Goal: Task Accomplishment & Management: Use online tool/utility

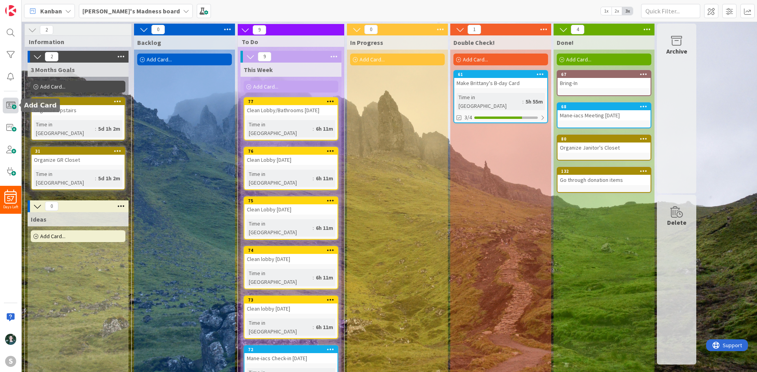
click at [12, 98] on span at bounding box center [11, 106] width 16 height 16
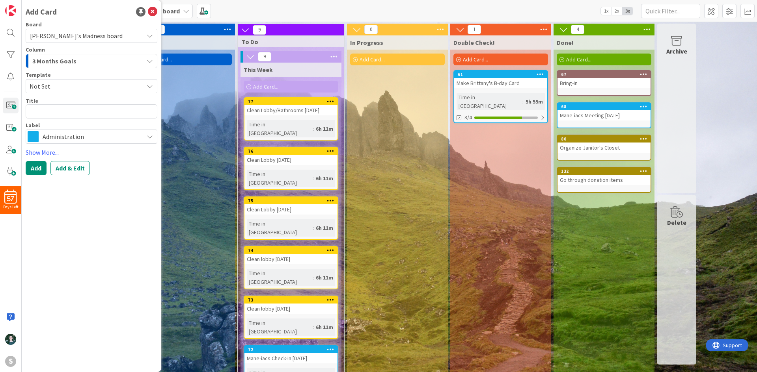
click at [97, 137] on span "Administration" at bounding box center [91, 136] width 97 height 11
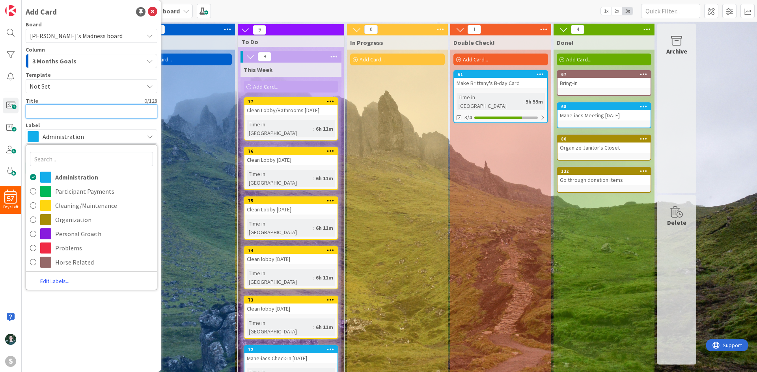
click at [81, 109] on textarea at bounding box center [92, 111] width 132 height 14
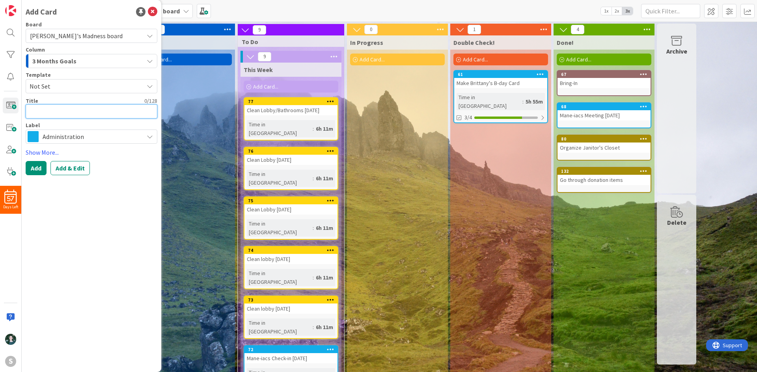
type textarea "x"
type textarea "A"
type textarea "x"
type textarea "Ad"
type textarea "x"
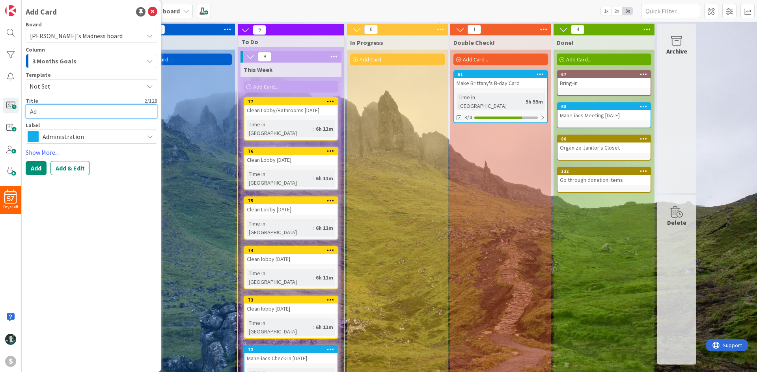
type textarea "Add"
type textarea "x"
type textarea "Add"
type textarea "x"
type textarea "Add Ba"
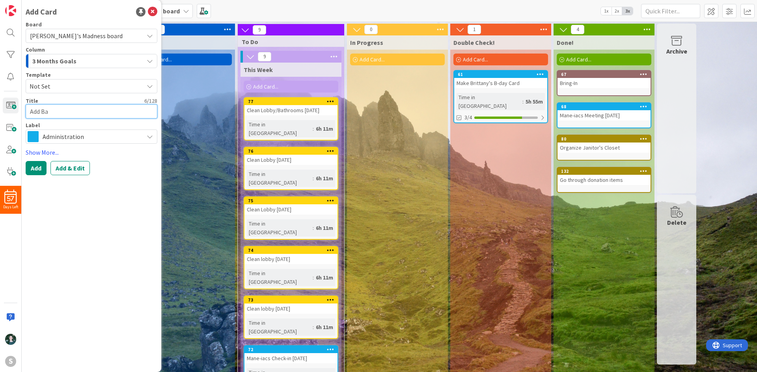
type textarea "x"
type textarea "Add Bar"
type textarea "x"
type textarea "Add Barn"
type textarea "x"
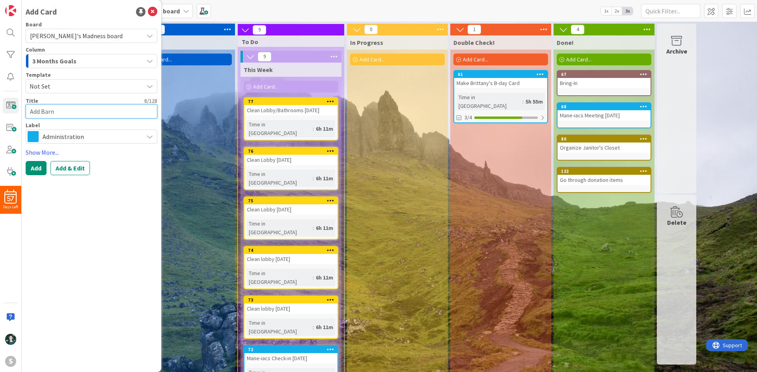
type textarea "Add Barn"
type textarea "x"
type textarea "Add Barn H"
type textarea "x"
type textarea "Add Barn Hel"
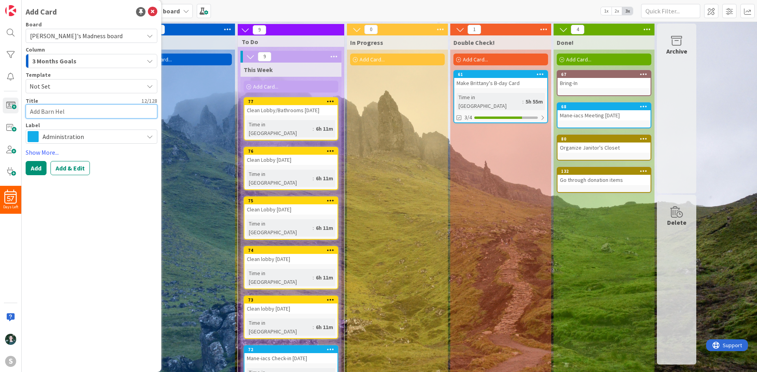
type textarea "x"
type textarea "Add Barn Help"
type textarea "x"
type textarea "Add Barn Help"
type textarea "x"
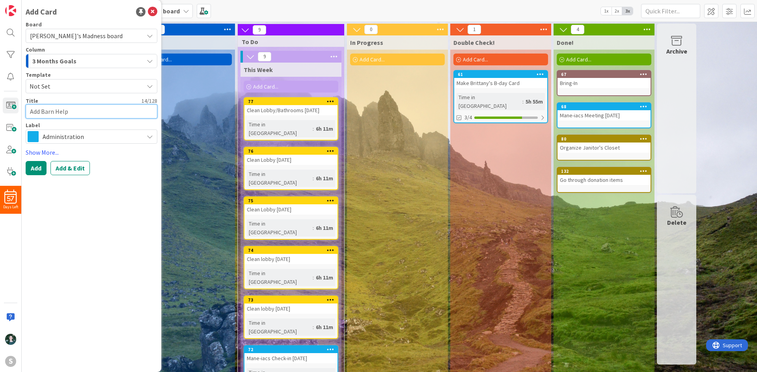
type textarea "Add Barn Help H"
type textarea "x"
type textarea "Add Barn Help Hou"
type textarea "x"
type textarea "Add Barn Help Hour"
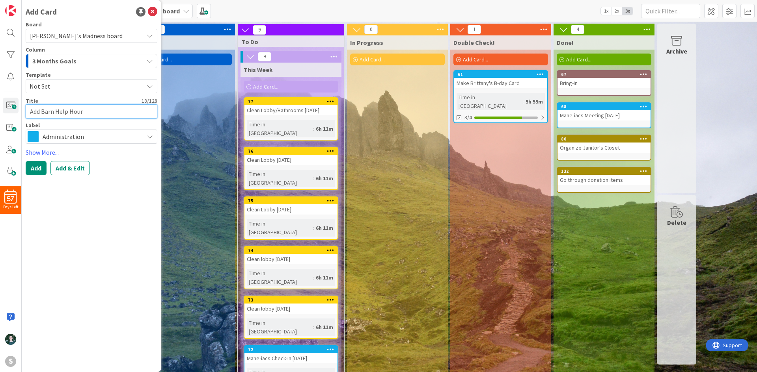
type textarea "x"
type textarea "Add Barn Help Hours"
click at [83, 60] on div "3 Months Goals" at bounding box center [86, 61] width 113 height 13
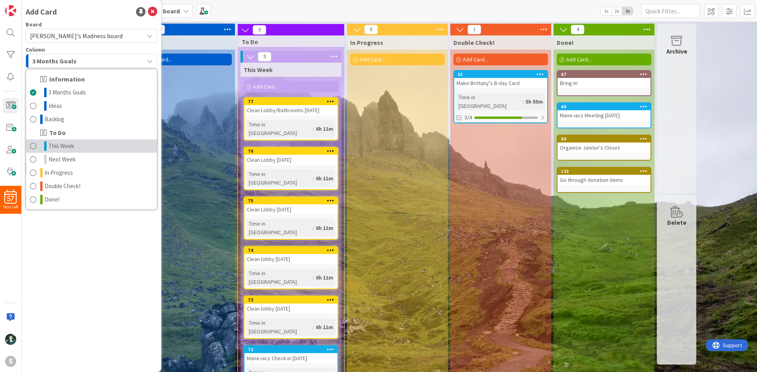
click at [84, 142] on link "This Week" at bounding box center [91, 146] width 131 height 13
type textarea "x"
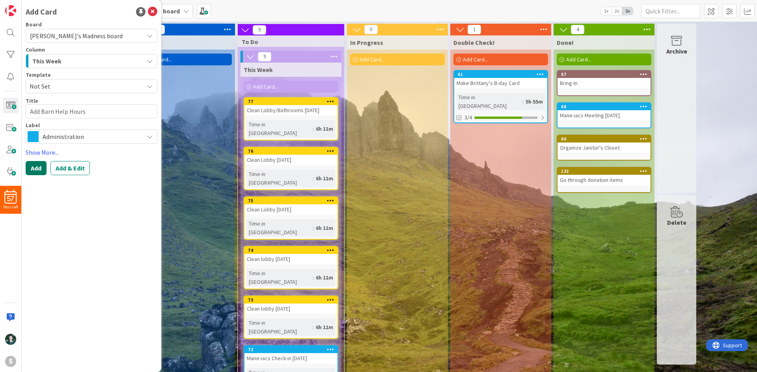
click at [31, 168] on button "Add" at bounding box center [36, 168] width 21 height 14
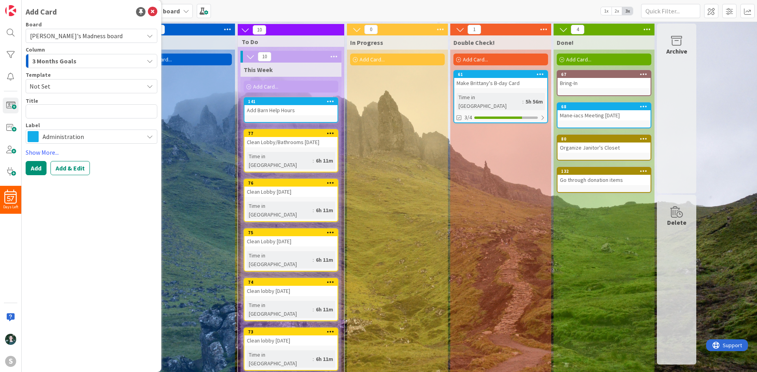
click at [86, 130] on div "Administration" at bounding box center [92, 137] width 132 height 14
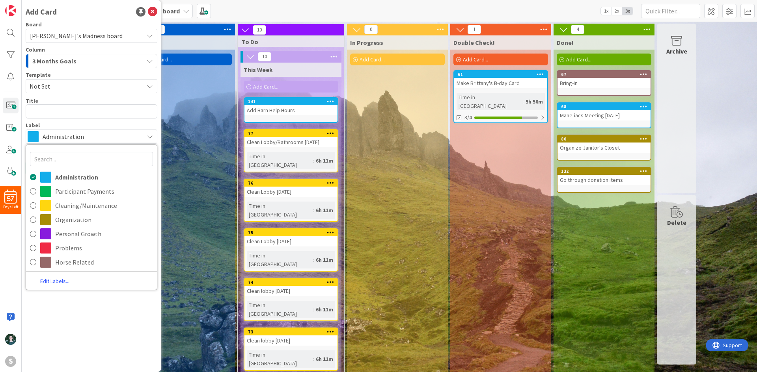
click at [85, 58] on div "3 Months Goals" at bounding box center [86, 61] width 113 height 13
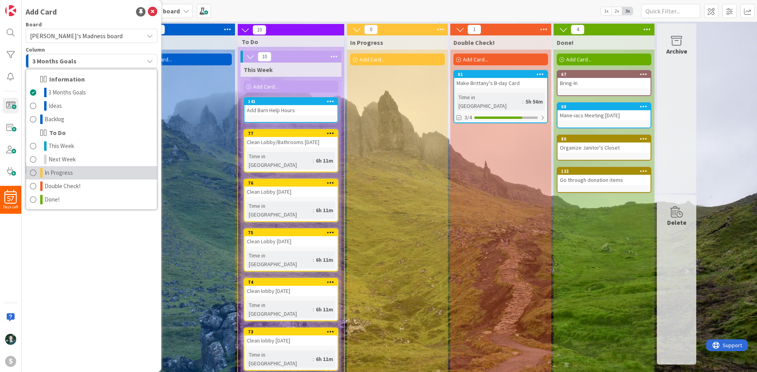
drag, startPoint x: 78, startPoint y: 177, endPoint x: 79, endPoint y: 149, distance: 27.2
click at [78, 177] on link "In Progress" at bounding box center [91, 172] width 131 height 13
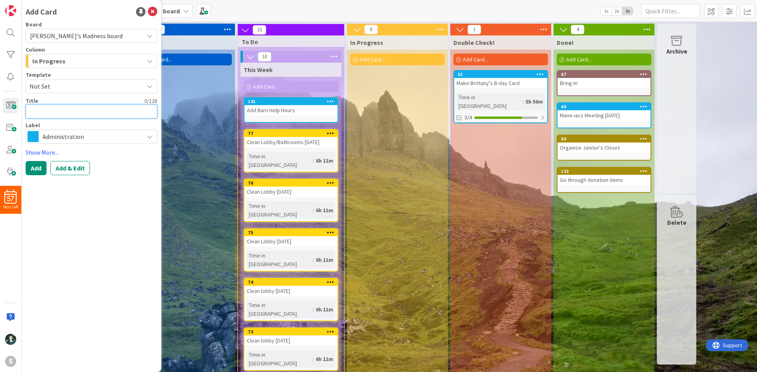
click at [84, 106] on textarea at bounding box center [92, 111] width 132 height 14
type textarea "x"
type textarea "P"
type textarea "x"
type textarea "Pu"
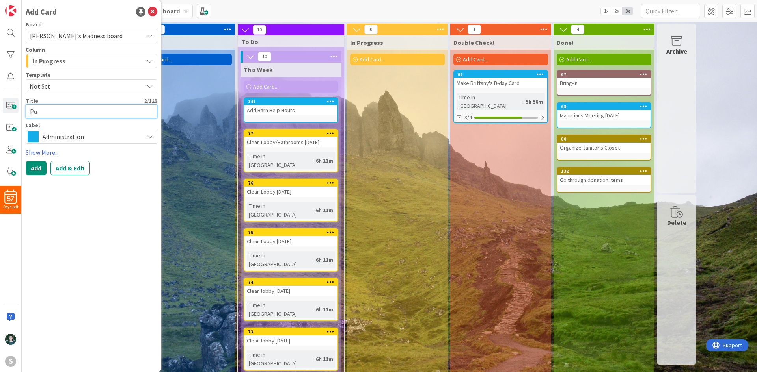
type textarea "x"
type textarea "Put"
type textarea "x"
type textarea "Put"
type textarea "x"
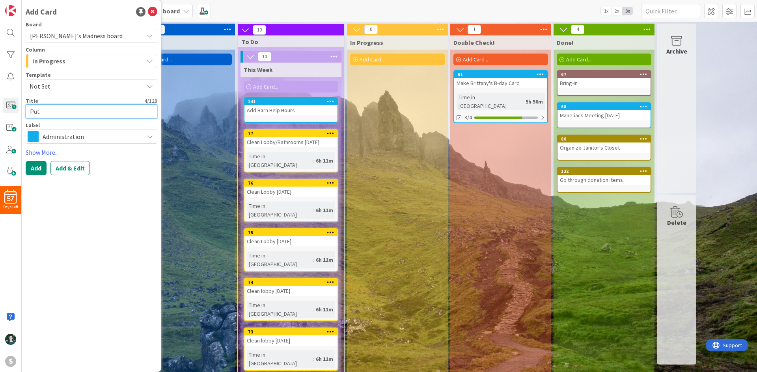
type textarea "Put u"
type textarea "x"
type textarea "Put up"
type textarea "x"
type textarea "Put up"
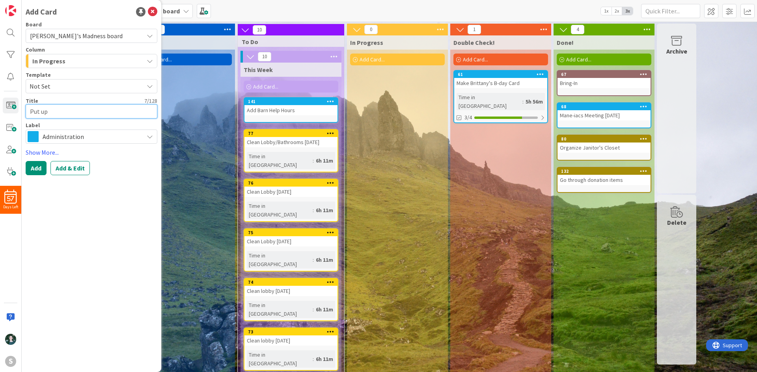
type textarea "x"
type textarea "Put up s"
type textarea "x"
type textarea "Put up si"
type textarea "x"
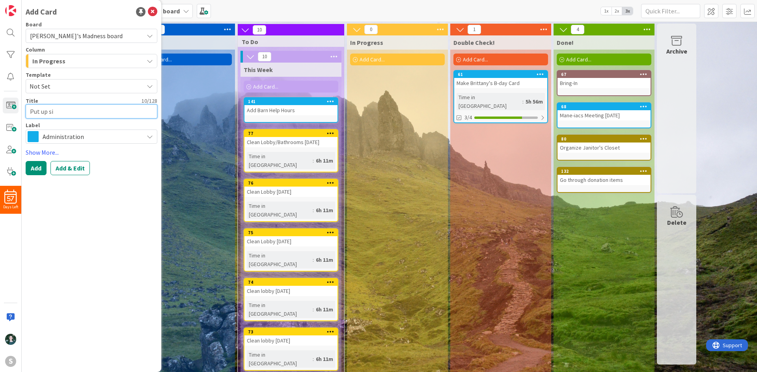
type textarea "Put up sig"
type textarea "x"
type textarea "Put up sign"
type textarea "x"
type textarea "Put up signs"
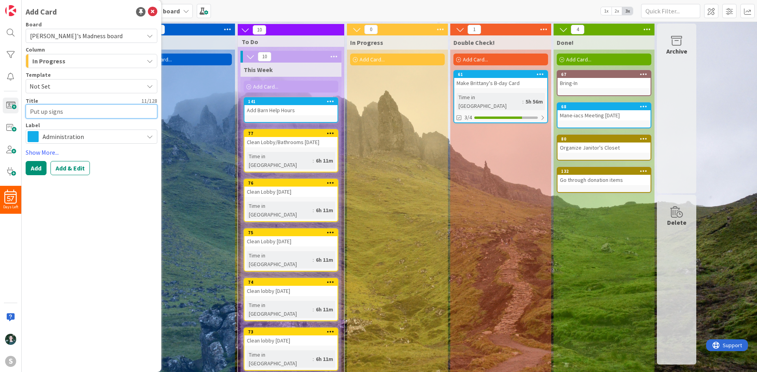
type textarea "x"
type textarea "Put up signs"
type textarea "x"
type textarea "Put up signs a"
type textarea "x"
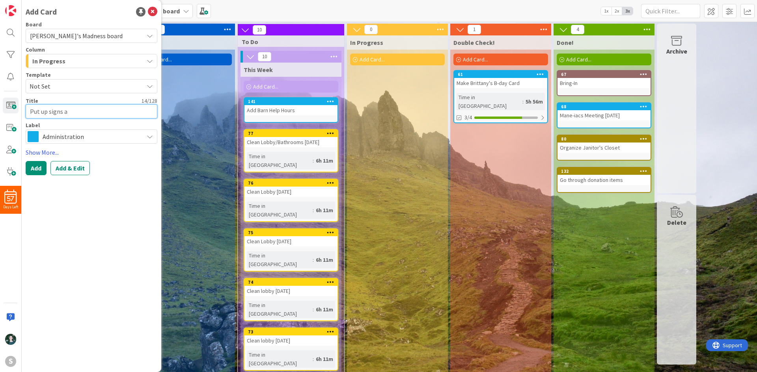
type textarea "Put up signs ar"
type textarea "x"
type textarea "Put up signs arou"
type textarea "x"
type textarea "Put up signs aroun"
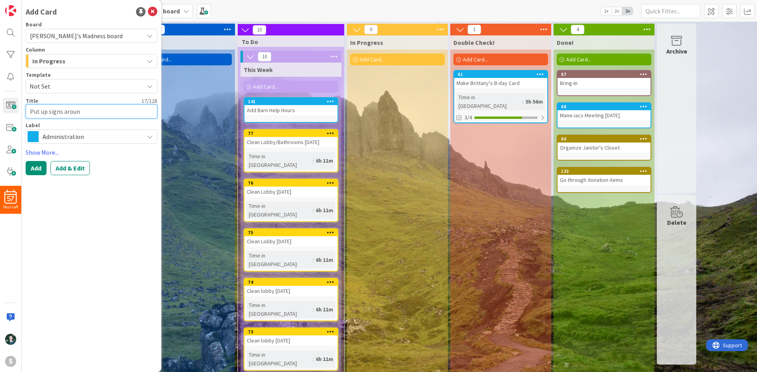
type textarea "x"
type textarea "Put up signs around"
type textarea "x"
type textarea "Put up signs around"
type textarea "x"
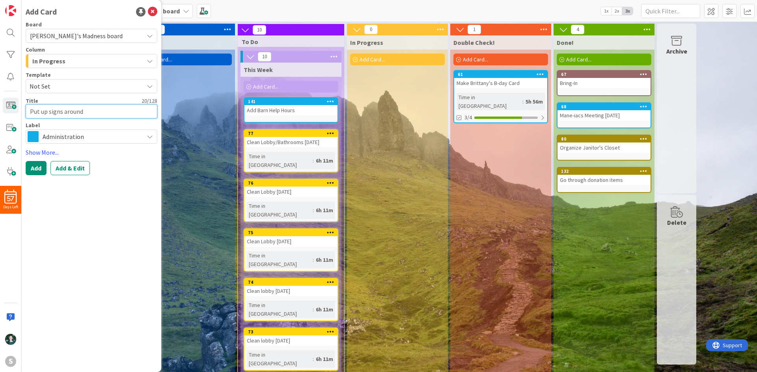
type textarea "Put up signs around S"
type textarea "x"
type textarea "Put up signs around ST"
type textarea "x"
type textarea "Put up signs around STA"
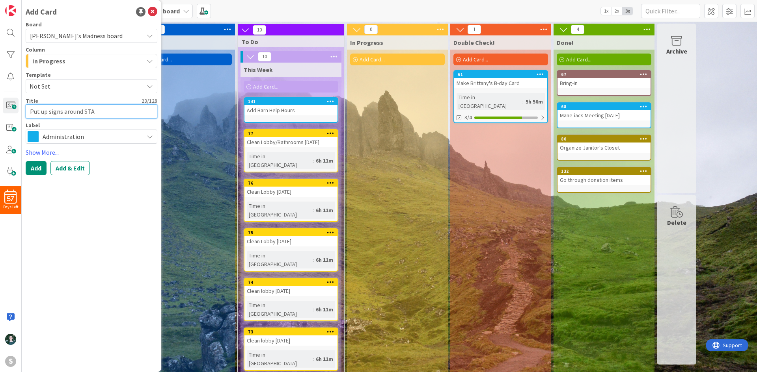
type textarea "x"
type textarea "Put up signs around STAR"
click at [37, 173] on button "Add" at bounding box center [36, 168] width 21 height 14
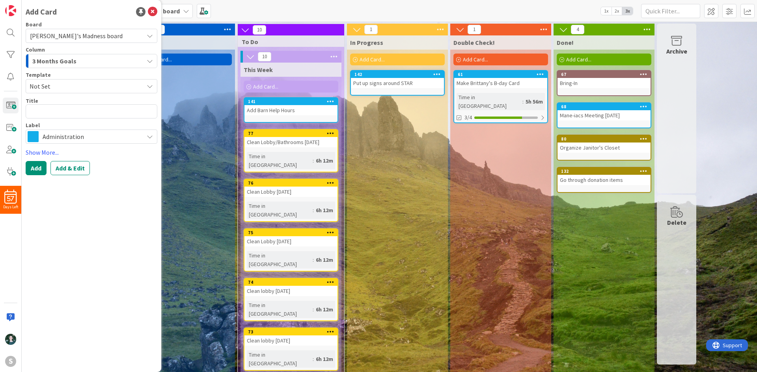
click at [320, 330] on div "73" at bounding box center [292, 333] width 89 height 6
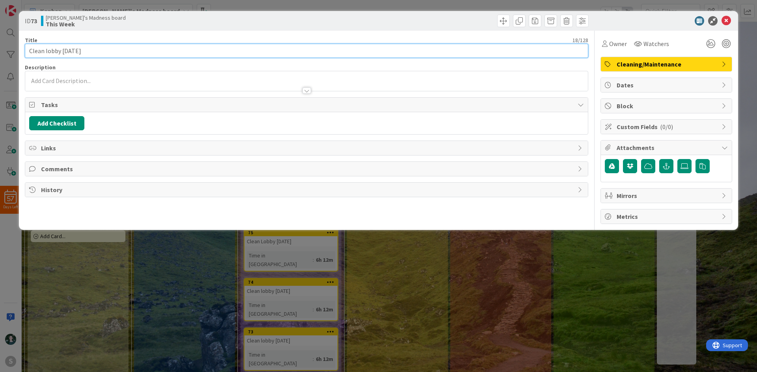
click at [60, 49] on input "Clean lobby [DATE]" at bounding box center [306, 51] width 563 height 14
type input "Clean lobby/check vol lounge [DATE]"
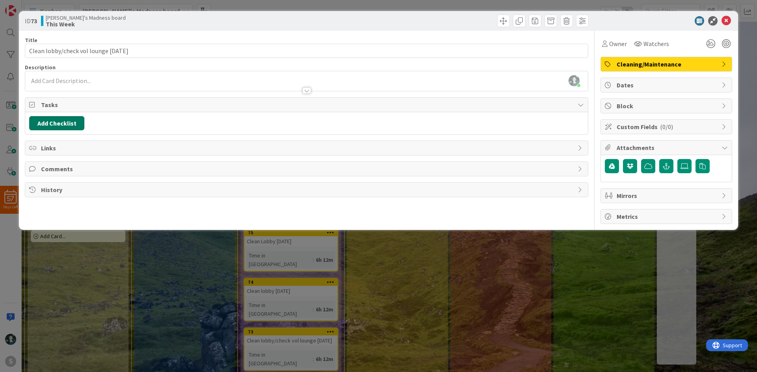
click at [66, 120] on button "Add Checklist" at bounding box center [56, 123] width 55 height 14
type input "To do"
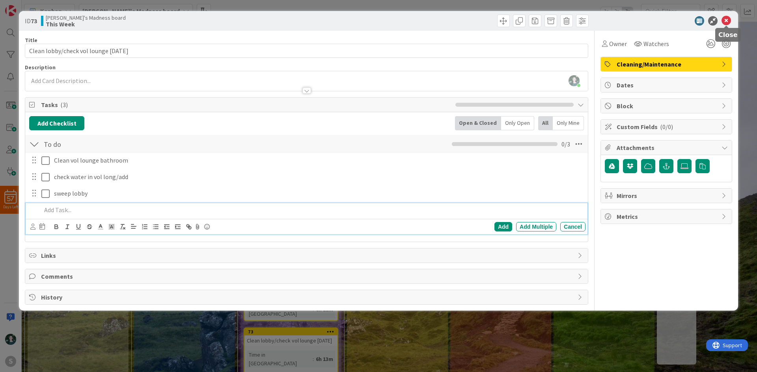
click at [727, 21] on icon at bounding box center [725, 20] width 9 height 9
